Goal: Task Accomplishment & Management: Complete application form

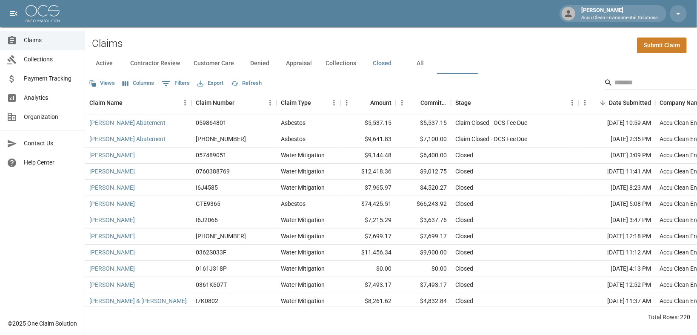
click at [646, 53] on link "Submit Claim" at bounding box center [662, 45] width 50 height 16
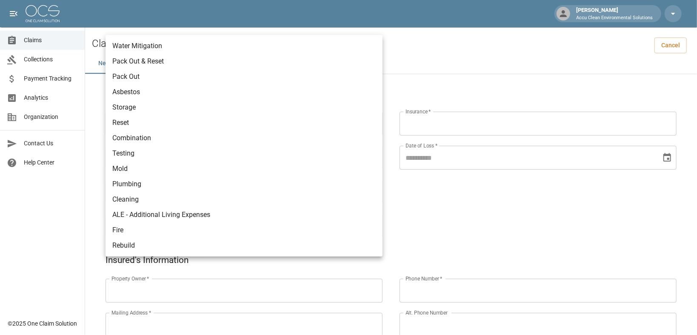
click at [57, 16] on div at bounding box center [348, 167] width 697 height 335
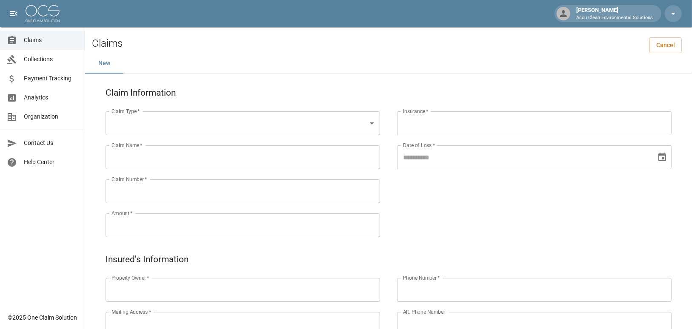
click at [57, 16] on img at bounding box center [43, 13] width 34 height 17
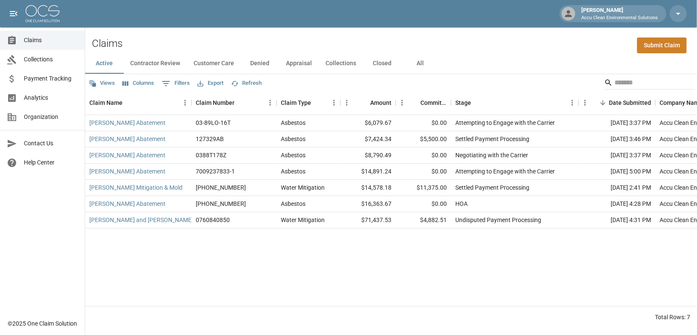
click at [44, 12] on img at bounding box center [43, 13] width 34 height 17
